Goal: Go to known website: Go to known website

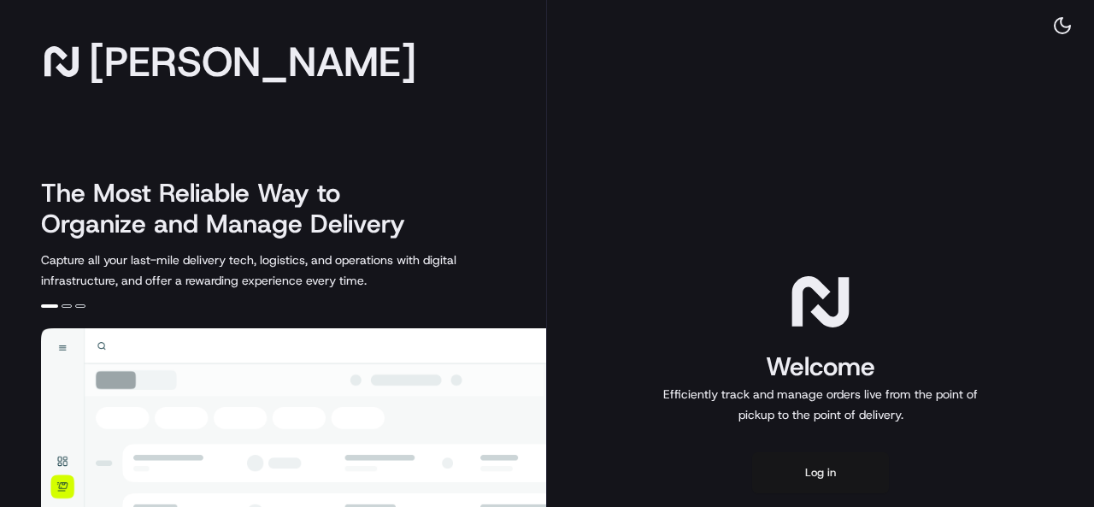
click at [819, 475] on button "Log in" at bounding box center [820, 472] width 137 height 41
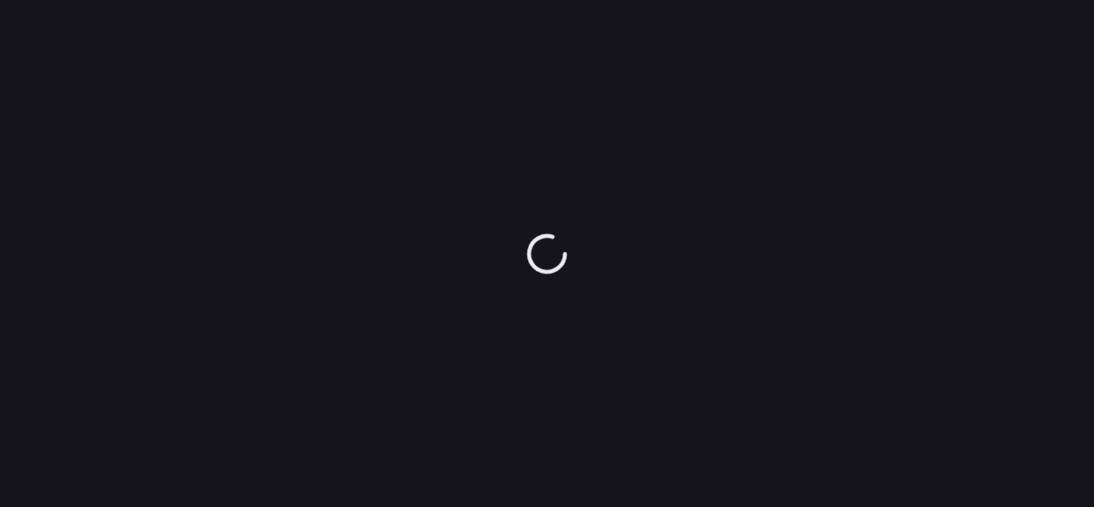
click at [532, 379] on div at bounding box center [547, 253] width 1094 height 507
